Goal: Task Accomplishment & Management: Use online tool/utility

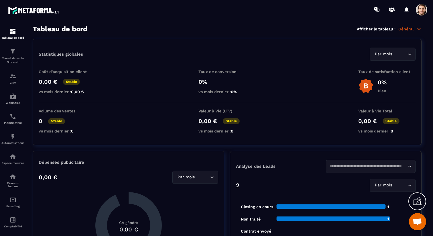
click at [427, 9] on span at bounding box center [421, 9] width 11 height 11
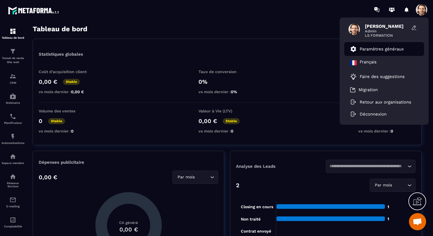
click at [384, 48] on p "Paramètres généraux" at bounding box center [382, 48] width 44 height 5
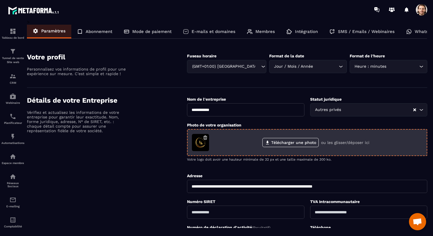
scroll to position [187, 0]
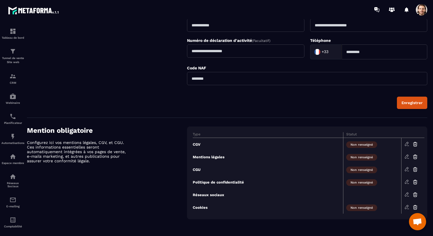
click at [406, 145] on icon at bounding box center [406, 143] width 5 height 5
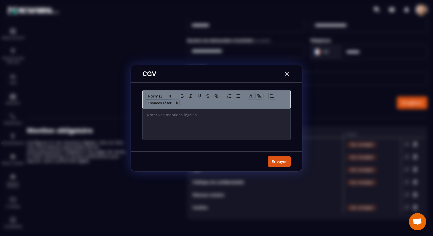
click at [227, 111] on div "Modal window" at bounding box center [217, 124] width 148 height 31
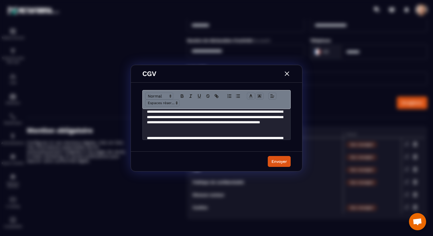
scroll to position [0, 0]
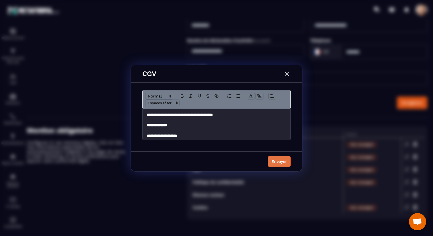
click at [279, 161] on div "Envoyer" at bounding box center [278, 161] width 15 height 6
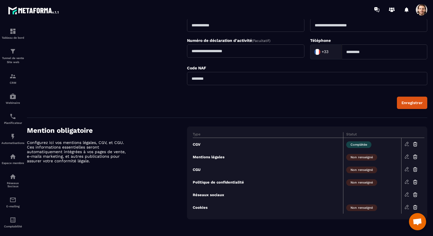
click at [408, 156] on icon at bounding box center [406, 156] width 5 height 5
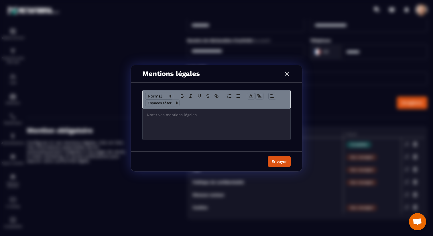
click at [221, 115] on p "Modal window" at bounding box center [216, 114] width 139 height 5
click at [277, 161] on div "Envoyer" at bounding box center [278, 161] width 15 height 6
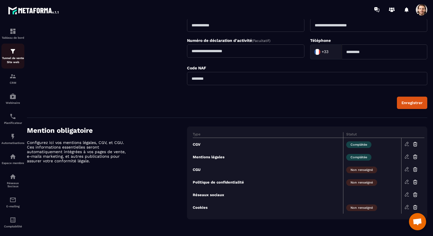
click at [15, 57] on p "Tunnel de vente Site web" at bounding box center [12, 60] width 23 height 8
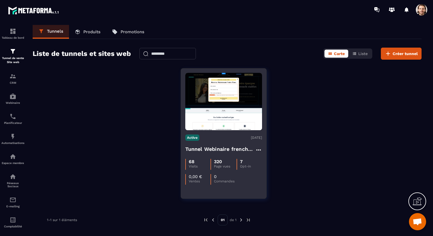
click at [205, 148] on h4 "Tunnel Webinaire frenchy partners" at bounding box center [220, 149] width 70 height 8
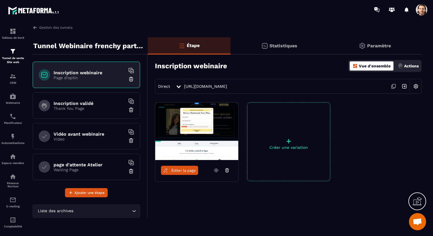
click at [191, 169] on span "Éditer la page" at bounding box center [183, 170] width 25 height 4
